Goal: Task Accomplishment & Management: Use online tool/utility

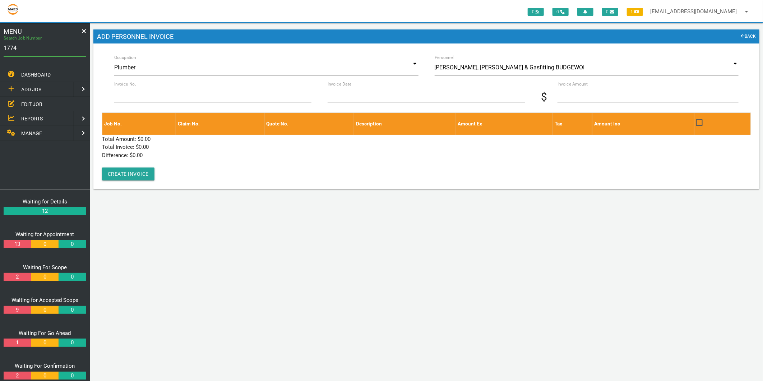
click at [36, 46] on input "1774" at bounding box center [45, 48] width 83 height 17
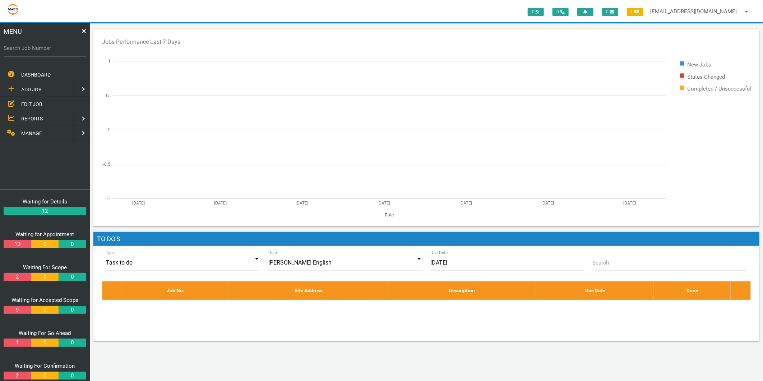
click at [33, 48] on label "Search Job Number" at bounding box center [45, 48] width 83 height 8
click at [33, 48] on input "Search Job Number" at bounding box center [45, 48] width 83 height 17
type input "1774"
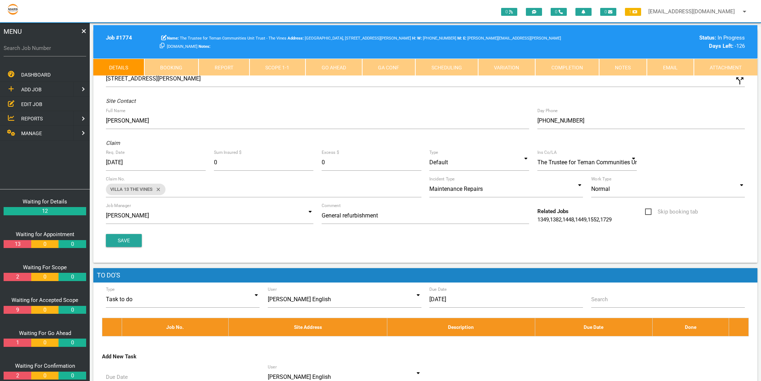
click at [271, 71] on link "Scope 1 - 1" at bounding box center [278, 67] width 56 height 17
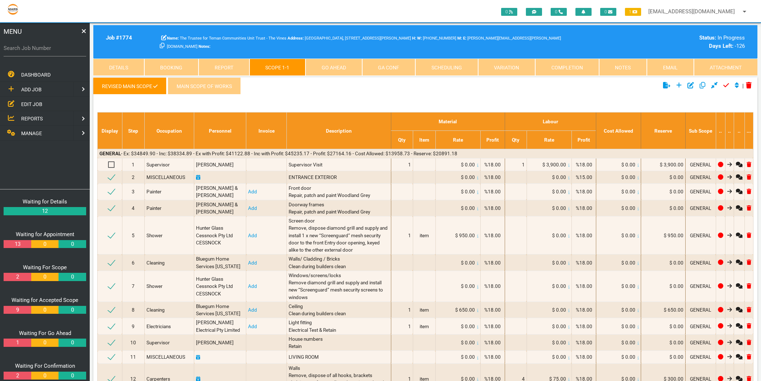
click at [102, 65] on link "Details" at bounding box center [118, 67] width 51 height 17
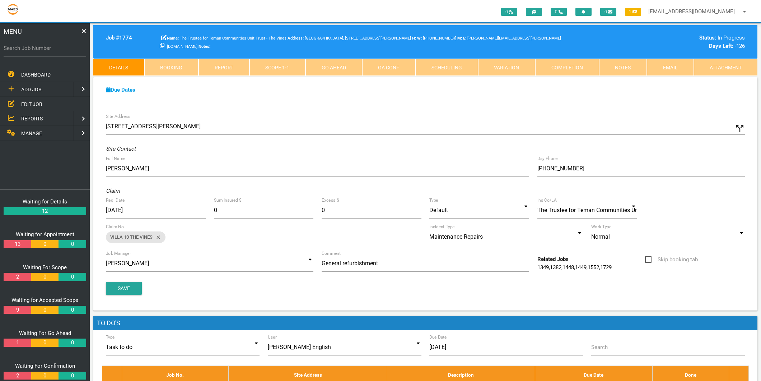
click at [577, 67] on link "Completion" at bounding box center [567, 67] width 64 height 17
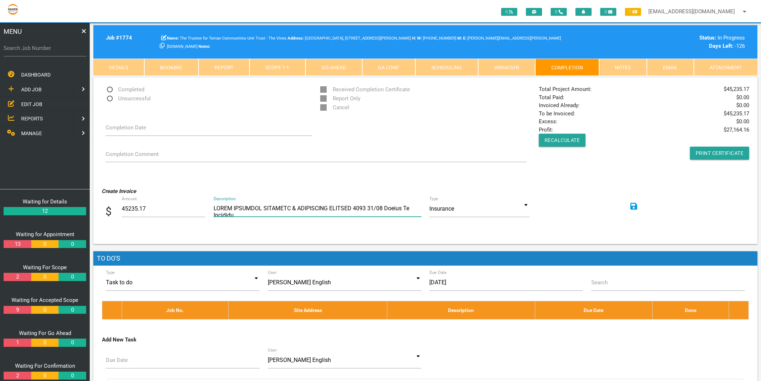
click at [214, 209] on textarea "Description" at bounding box center [318, 208] width 208 height 16
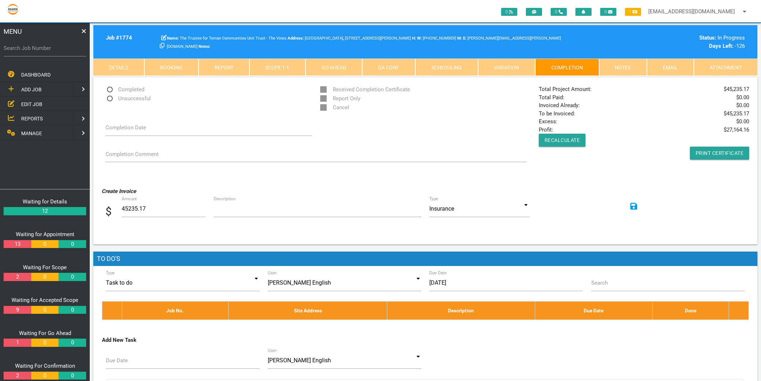
click at [729, 69] on link "Attachment" at bounding box center [726, 67] width 64 height 17
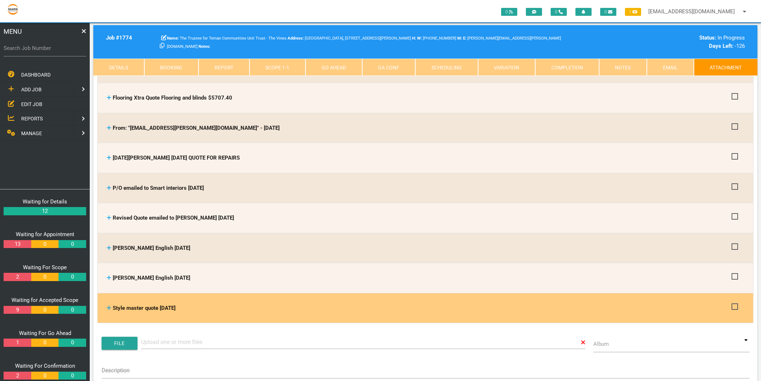
scroll to position [159, 0]
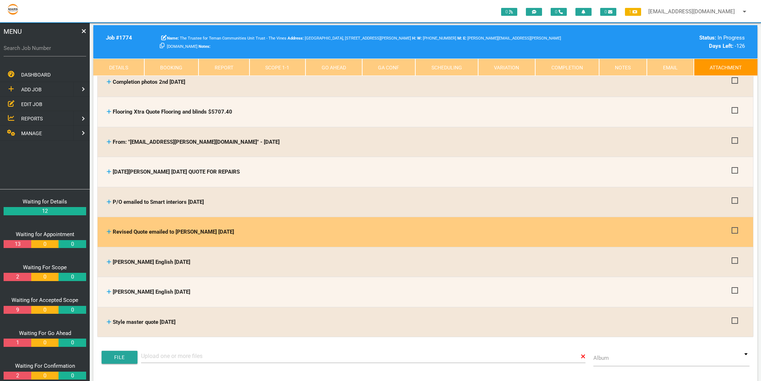
click at [109, 231] on icon at bounding box center [109, 231] width 4 height 4
click at [109, 229] on icon at bounding box center [109, 231] width 4 height 4
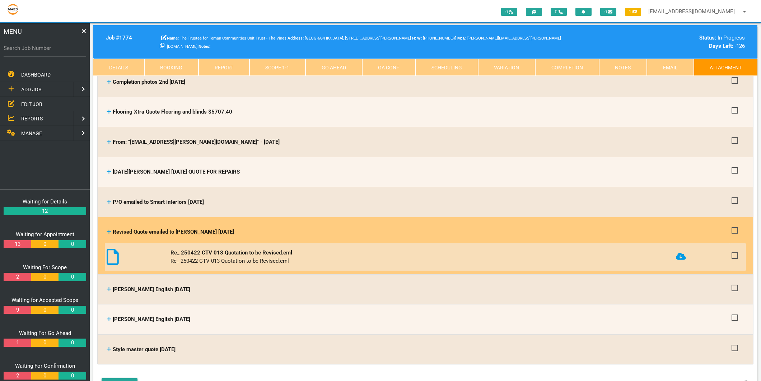
click at [680, 252] on icon at bounding box center [681, 255] width 10 height 7
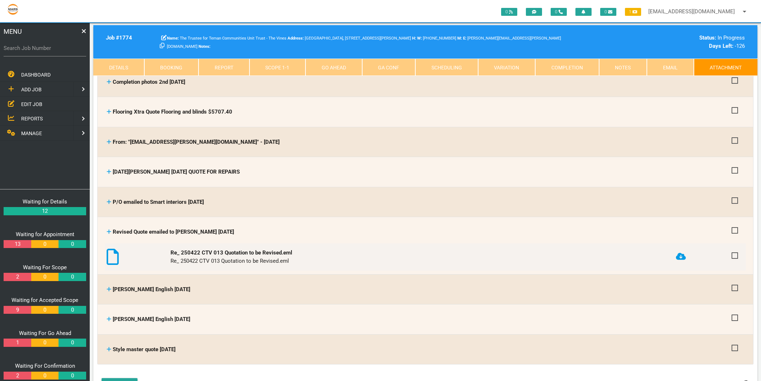
click at [557, 65] on link "Completion" at bounding box center [567, 67] width 64 height 17
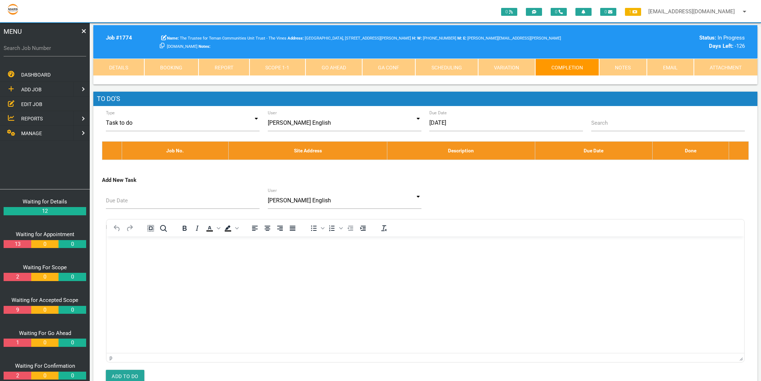
scroll to position [0, 0]
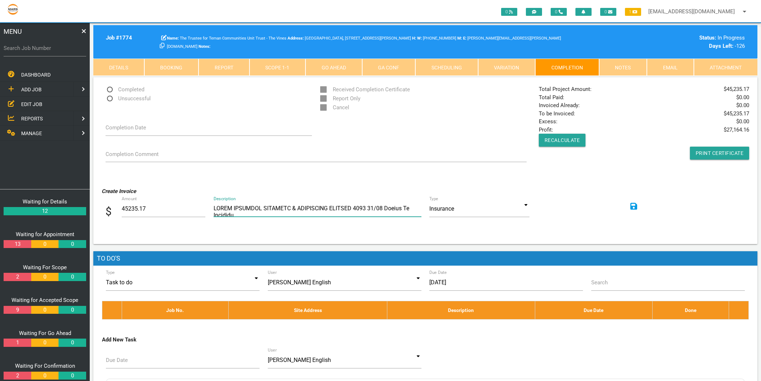
click at [263, 207] on textarea "Description" at bounding box center [318, 208] width 208 height 16
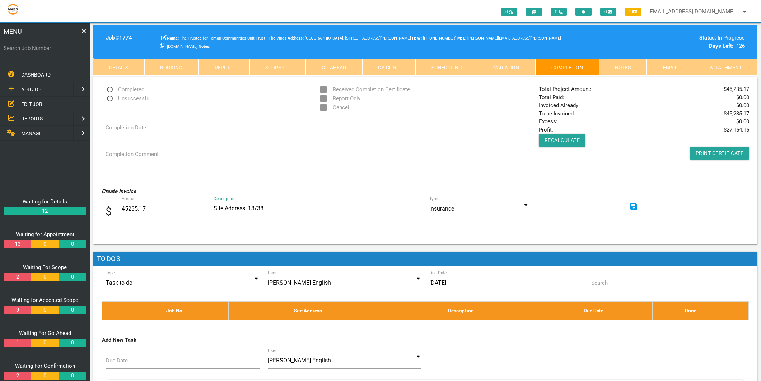
click at [303, 200] on textarea "Description" at bounding box center [318, 208] width 208 height 17
drag, startPoint x: 338, startPoint y: 209, endPoint x: 288, endPoint y: 207, distance: 49.6
click at [288, 207] on textarea "Description" at bounding box center [318, 208] width 208 height 17
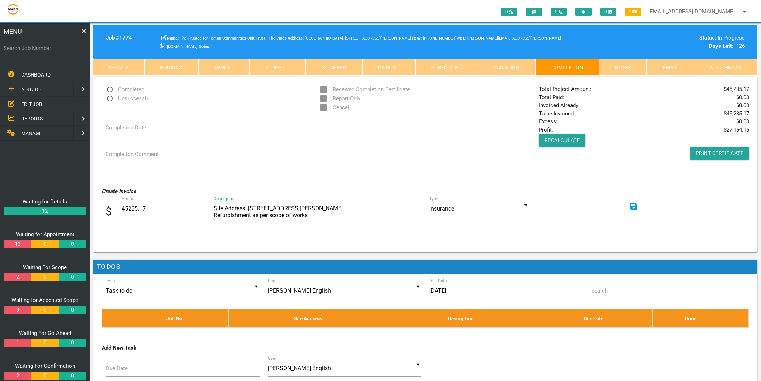
type textarea "Site Address: 13/38 Hickey St Cessnock Refurbishment as per scope of works"
click at [526, 205] on input at bounding box center [479, 208] width 100 height 17
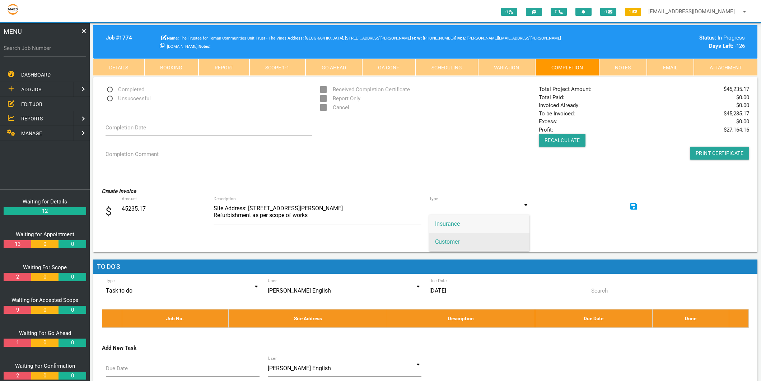
click at [461, 240] on span "Customer" at bounding box center [479, 242] width 100 height 18
type input "Customer"
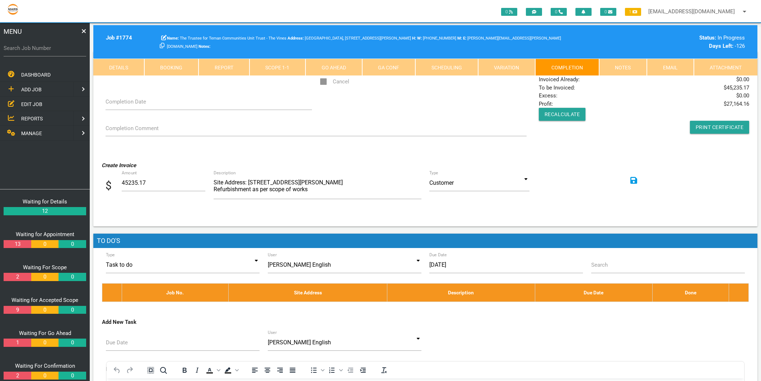
scroll to position [40, 0]
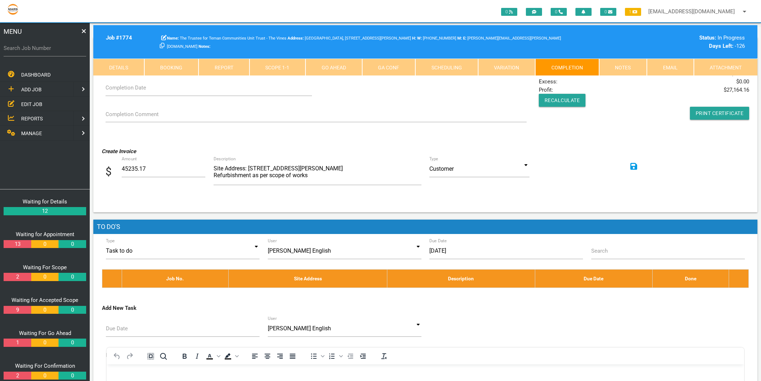
click at [632, 165] on icon at bounding box center [634, 166] width 7 height 8
